Goal: Information Seeking & Learning: Find specific fact

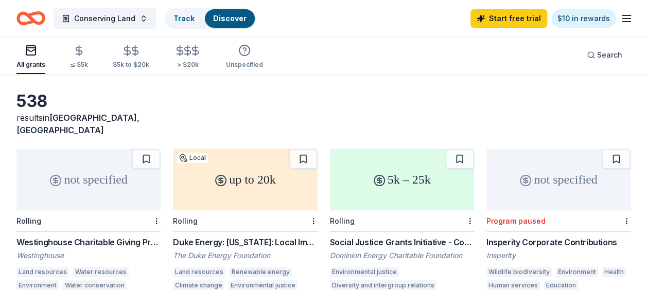
scroll to position [51, 0]
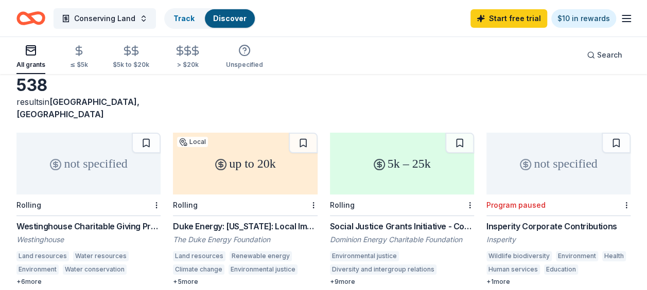
click at [27, 50] on icon "button" at bounding box center [30, 51] width 9 height 2
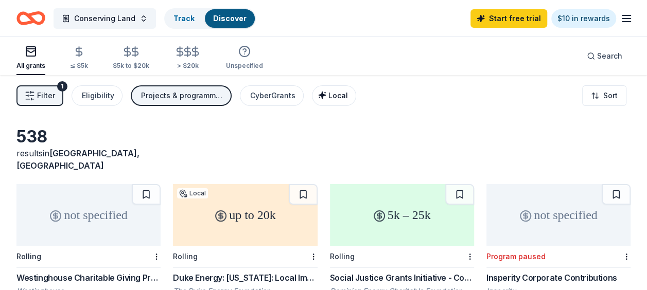
click at [331, 93] on span "Local" at bounding box center [338, 95] width 20 height 9
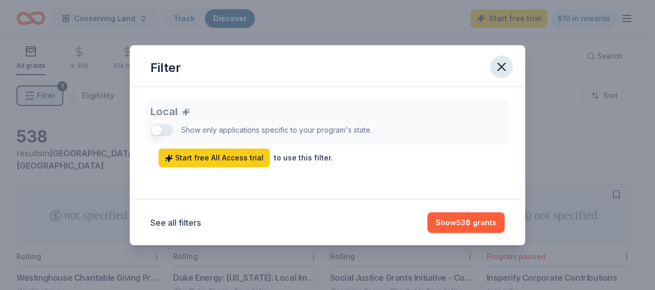
click at [504, 63] on icon "button" at bounding box center [501, 66] width 7 height 7
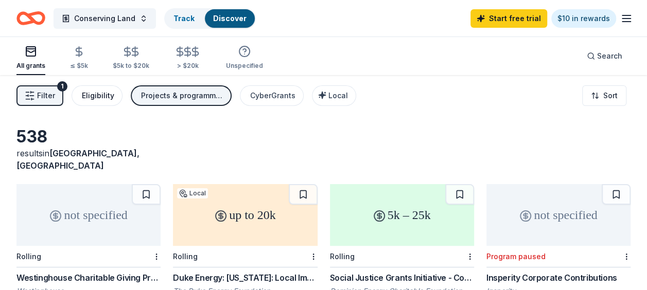
click at [95, 93] on div "Eligibility" at bounding box center [98, 96] width 32 height 12
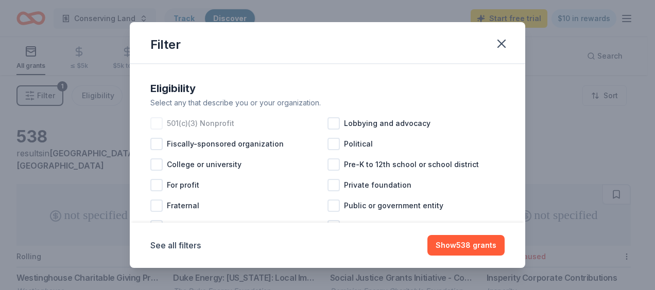
click at [155, 123] on div at bounding box center [156, 123] width 12 height 12
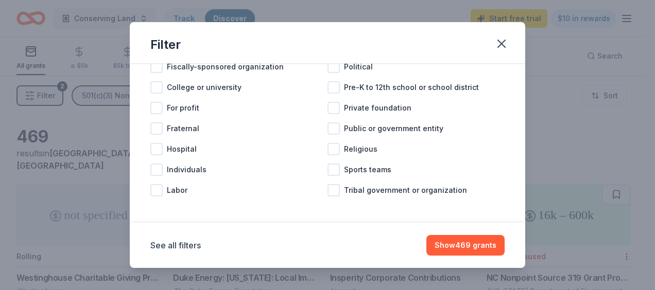
scroll to position [79, 0]
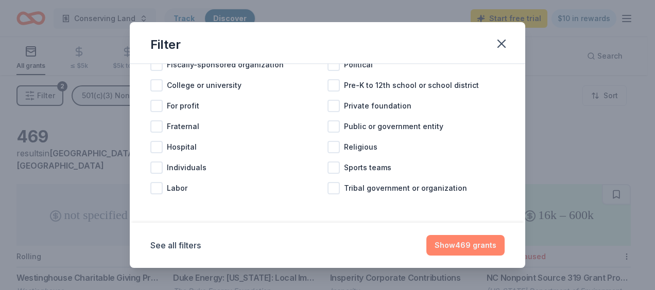
click at [456, 238] on button "Show 469 grants" at bounding box center [465, 245] width 78 height 21
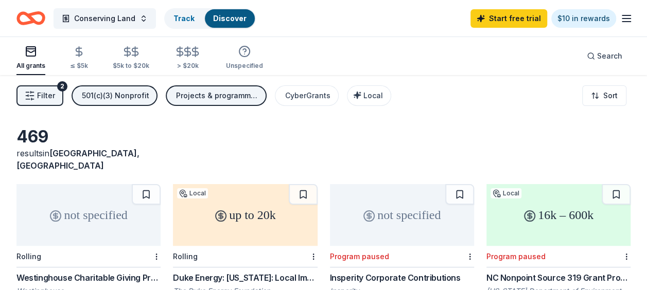
click at [55, 97] on button "Filter 2" at bounding box center [39, 95] width 47 height 21
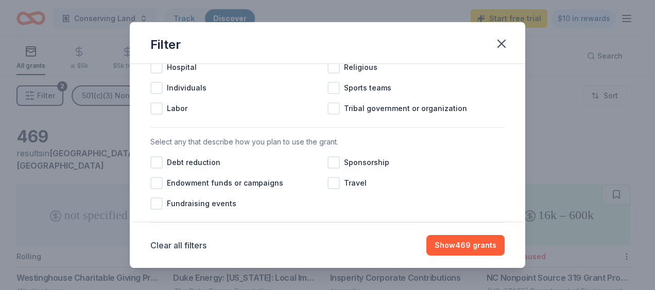
scroll to position [257, 0]
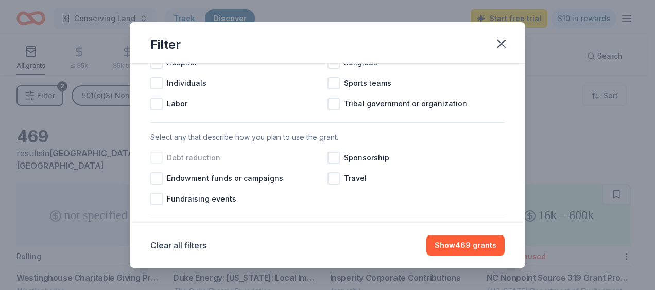
click at [160, 164] on div at bounding box center [156, 158] width 12 height 12
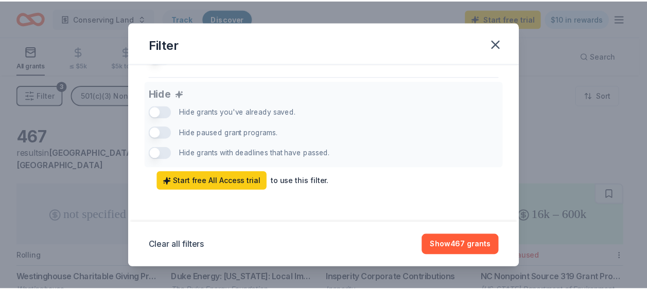
scroll to position [724, 0]
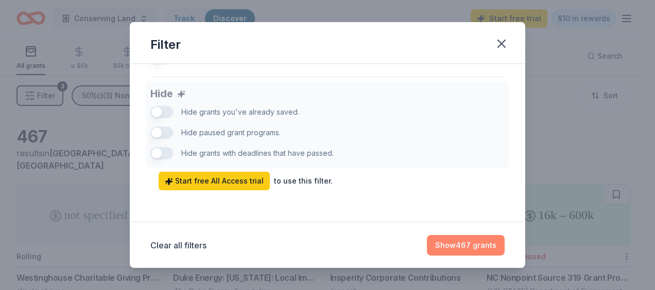
click at [459, 247] on button "Show 467 grants" at bounding box center [466, 245] width 78 height 21
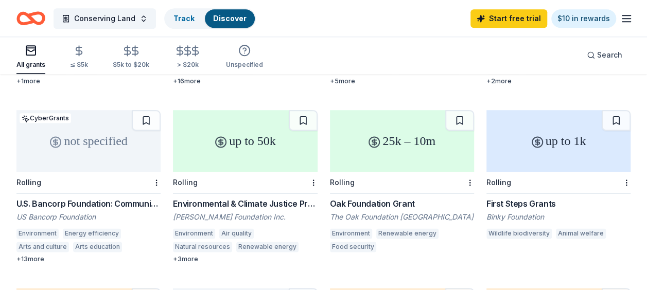
scroll to position [605, 0]
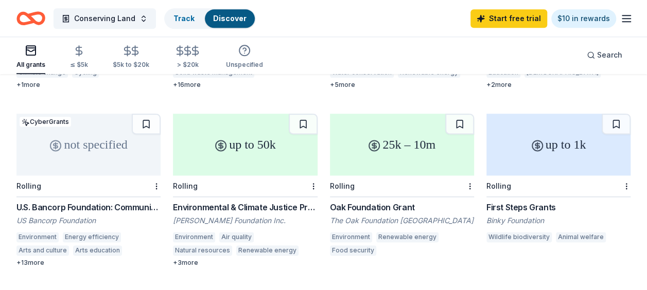
click at [387, 150] on div "25k – 10m" at bounding box center [402, 145] width 144 height 62
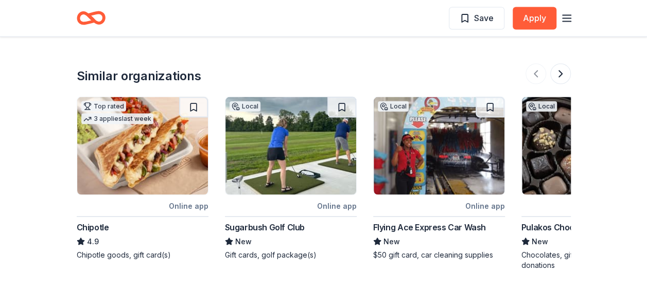
scroll to position [1031, 0]
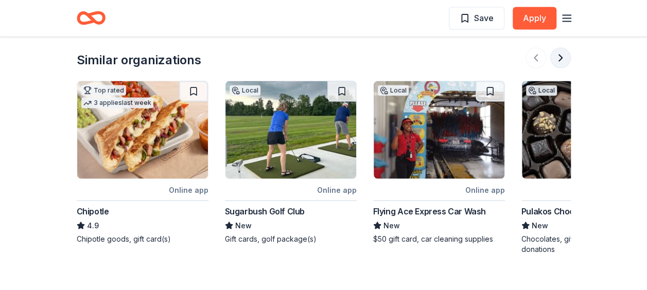
click at [561, 60] on button at bounding box center [560, 58] width 21 height 21
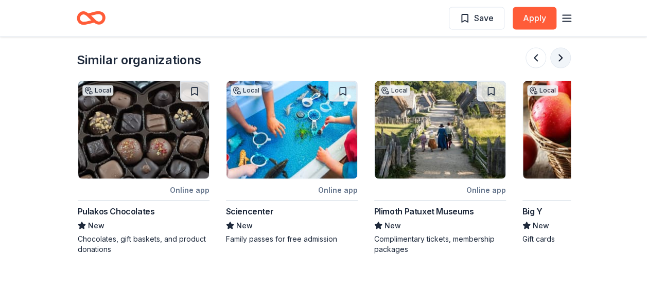
scroll to position [0, 445]
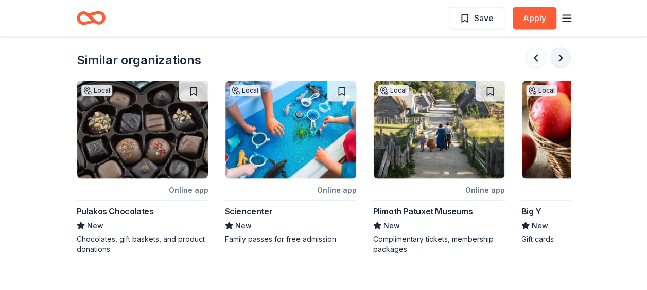
click at [562, 56] on button at bounding box center [560, 58] width 21 height 21
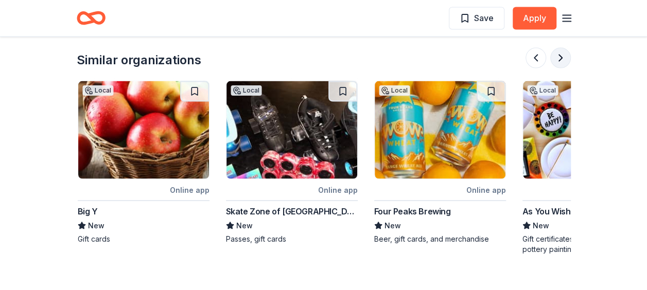
scroll to position [0, 889]
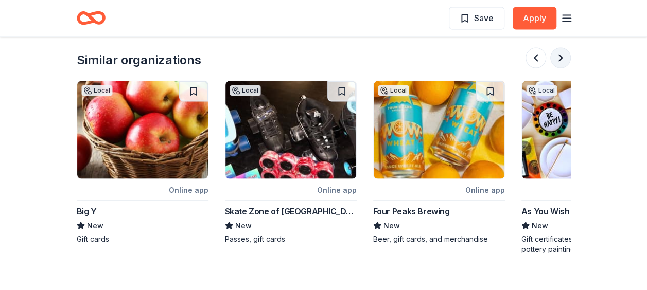
click at [562, 56] on button at bounding box center [560, 58] width 21 height 21
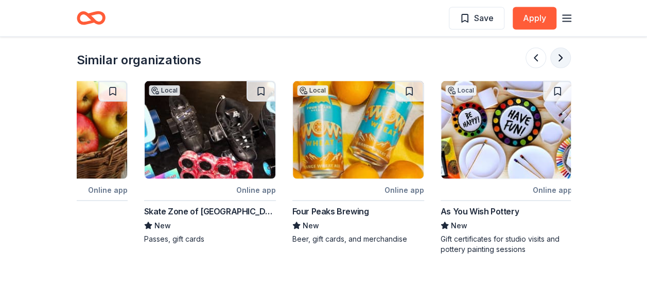
scroll to position [0, 972]
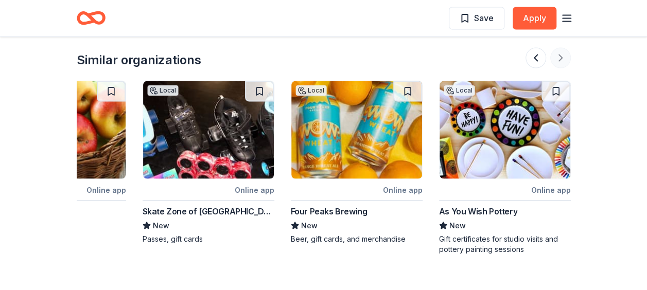
click at [562, 56] on div at bounding box center [547, 58] width 45 height 21
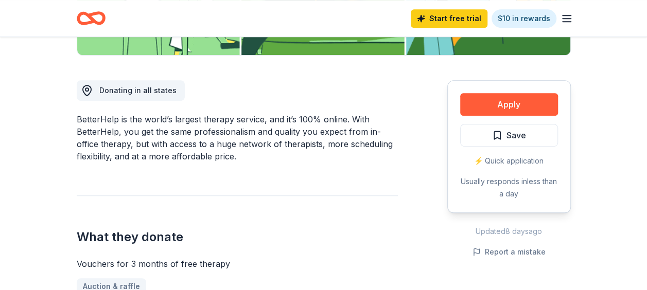
scroll to position [0, 0]
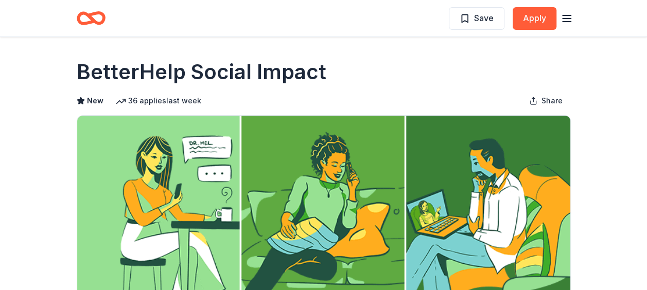
click at [566, 17] on icon "button" at bounding box center [566, 18] width 12 height 12
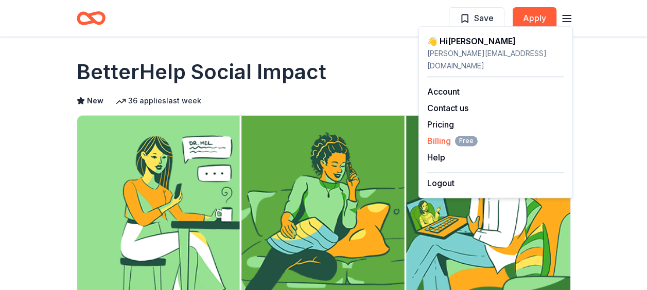
click at [439, 135] on span "Billing Free" at bounding box center [452, 141] width 50 height 12
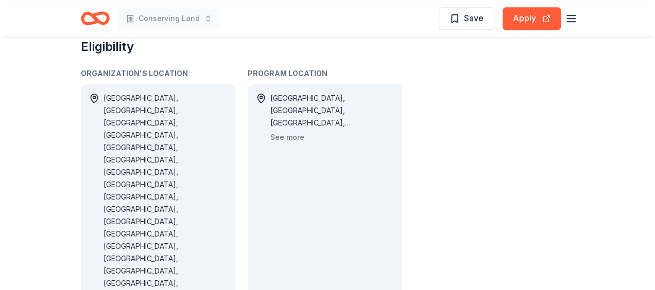
scroll to position [617, 0]
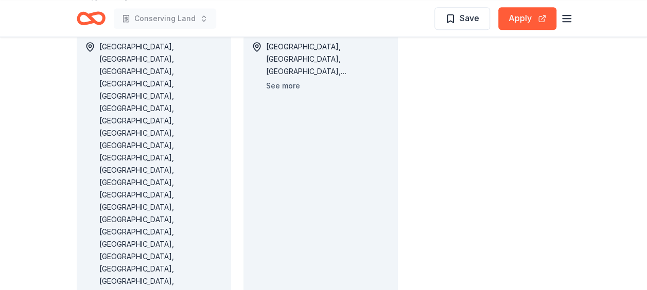
click at [281, 82] on button "See more" at bounding box center [283, 86] width 34 height 12
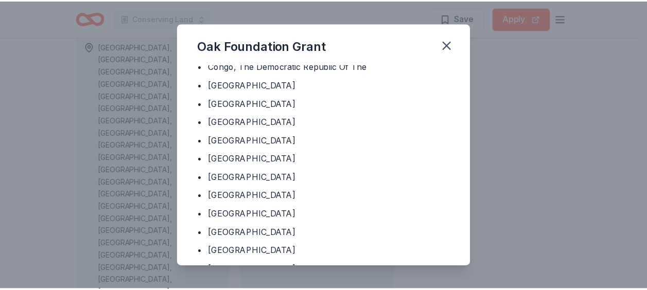
scroll to position [184, 0]
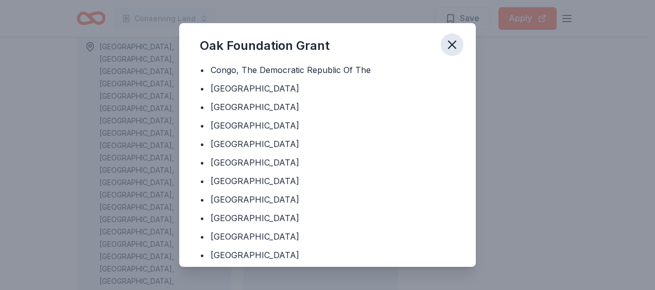
click at [451, 40] on icon "button" at bounding box center [452, 45] width 14 height 14
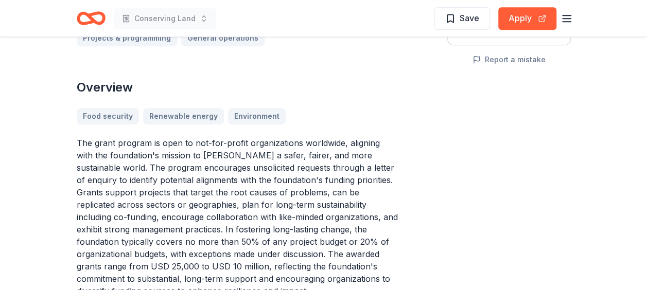
scroll to position [257, 0]
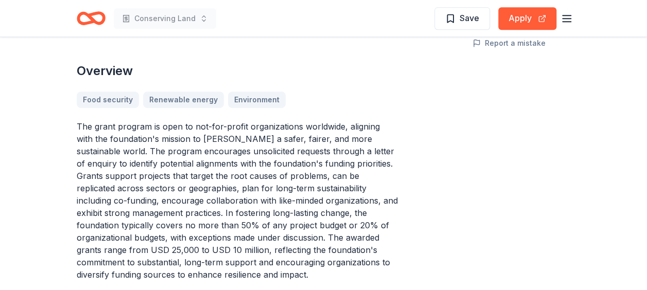
click at [239, 97] on div "Food security Renewable energy Environment" at bounding box center [237, 100] width 321 height 16
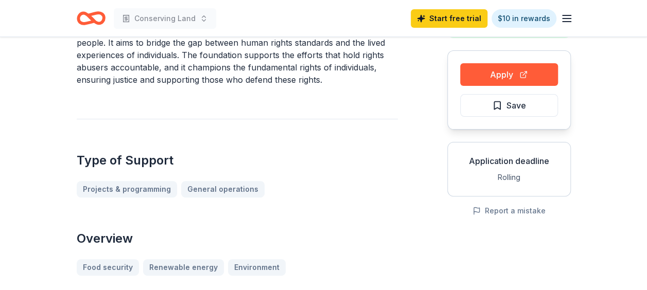
scroll to position [0, 0]
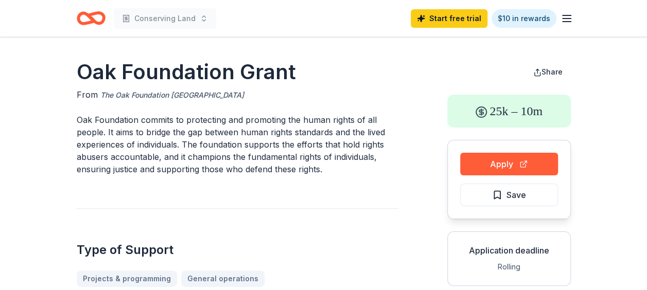
click at [165, 95] on link "The Oak Foundation [GEOGRAPHIC_DATA]" at bounding box center [172, 95] width 144 height 12
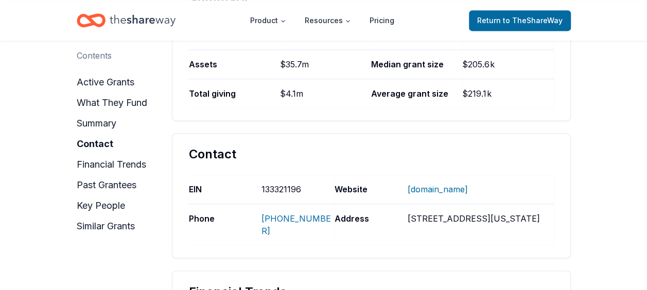
scroll to position [720, 0]
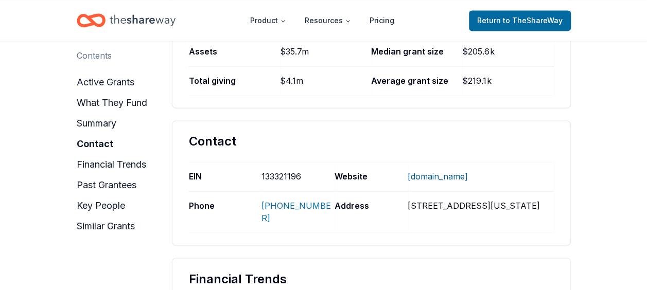
click at [451, 175] on link "[DOMAIN_NAME]" at bounding box center [438, 176] width 60 height 27
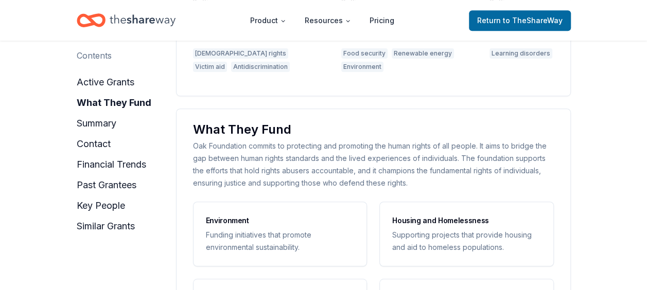
scroll to position [309, 0]
